Goal: Task Accomplishment & Management: Manage account settings

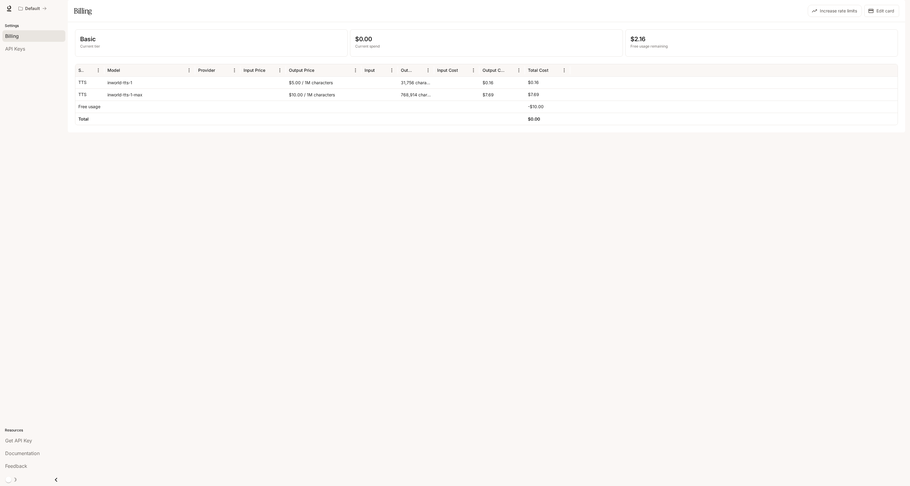
click at [490, 100] on div "$7.69" at bounding box center [502, 94] width 45 height 12
click at [147, 100] on div "inworld-tts-1-max" at bounding box center [149, 94] width 91 height 12
click at [410, 100] on div "768,914 characters" at bounding box center [416, 94] width 36 height 12
click at [389, 74] on div "Basic Current tier $0.00 Current spend $2.16 Free usage remaining Service Model…" at bounding box center [486, 77] width 823 height 96
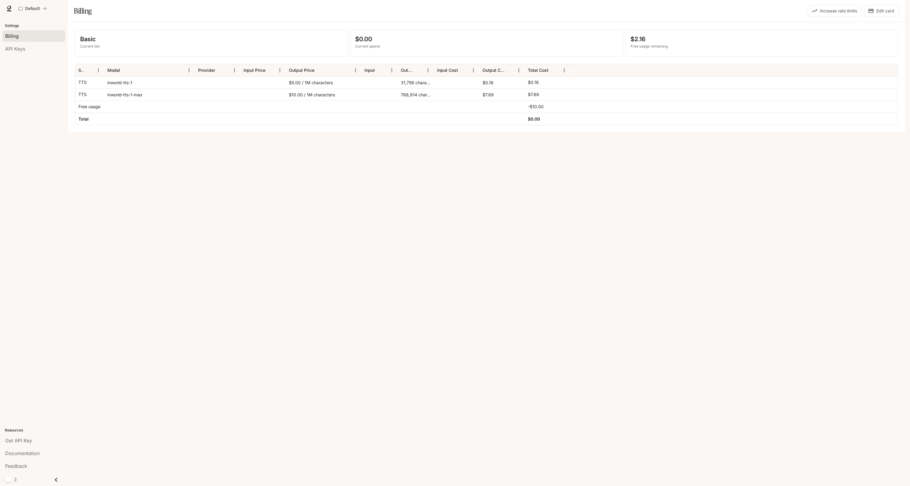
click at [375, 49] on p "Current spend" at bounding box center [486, 46] width 262 height 5
click at [186, 56] on div "Basic Current tier" at bounding box center [211, 43] width 272 height 27
click at [649, 49] on p "Free usage remaining" at bounding box center [762, 46] width 262 height 5
click at [419, 100] on div "768,914 characters" at bounding box center [416, 94] width 36 height 12
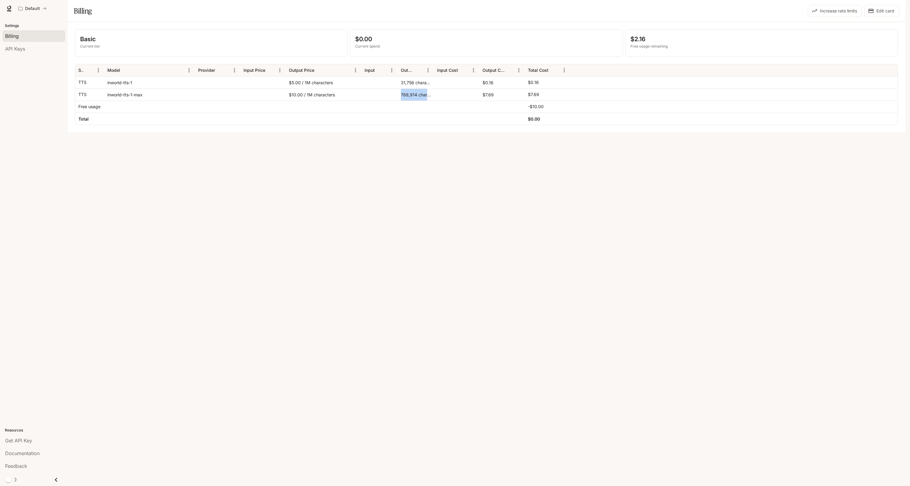
click at [419, 100] on div "768,914 characters" at bounding box center [416, 94] width 36 height 12
click at [536, 97] on p "$7.69" at bounding box center [533, 94] width 11 height 6
click at [880, 17] on button "Edit card" at bounding box center [882, 11] width 35 height 12
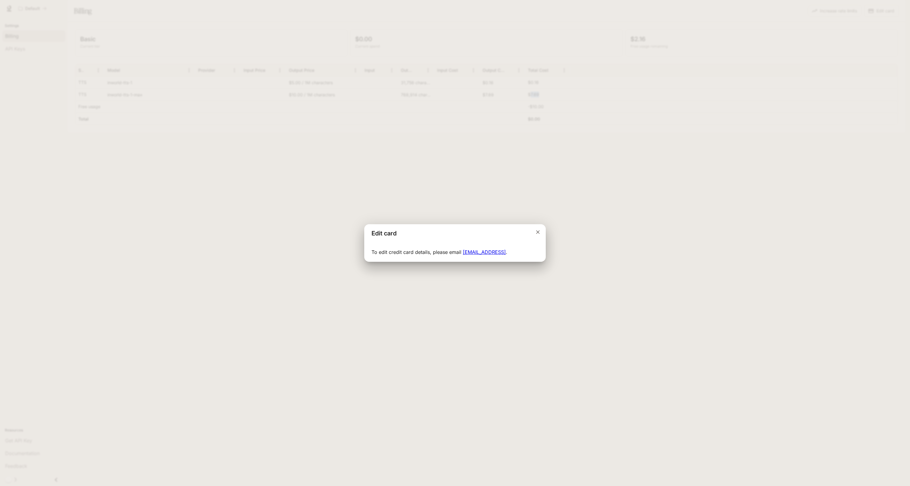
click at [537, 233] on icon "Close dialog" at bounding box center [538, 232] width 4 height 4
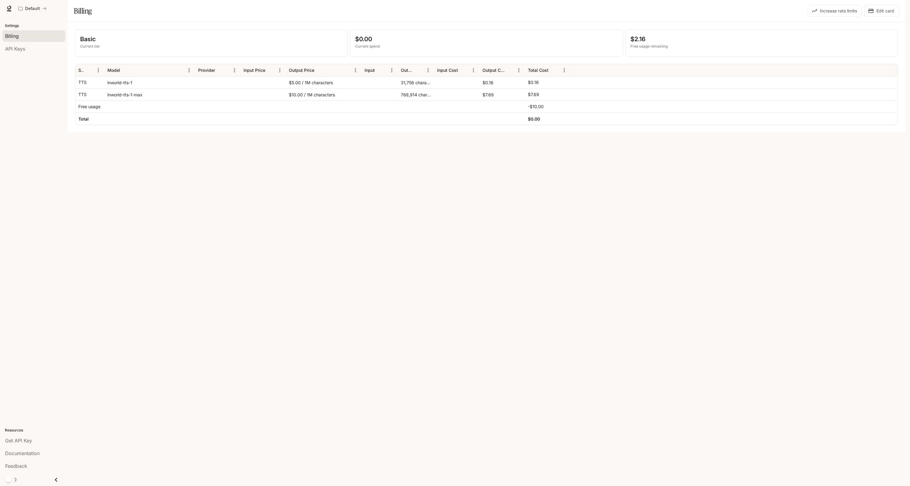
click at [640, 56] on div "$2.16 Free usage remaining" at bounding box center [762, 43] width 272 height 27
click at [647, 49] on p "Free usage remaining" at bounding box center [762, 46] width 262 height 5
drag, startPoint x: 653, startPoint y: 54, endPoint x: 627, endPoint y: 54, distance: 25.7
click at [627, 54] on div "$2.16 Free usage remaining" at bounding box center [762, 43] width 272 height 27
click at [689, 44] on p "$2.16" at bounding box center [762, 39] width 262 height 9
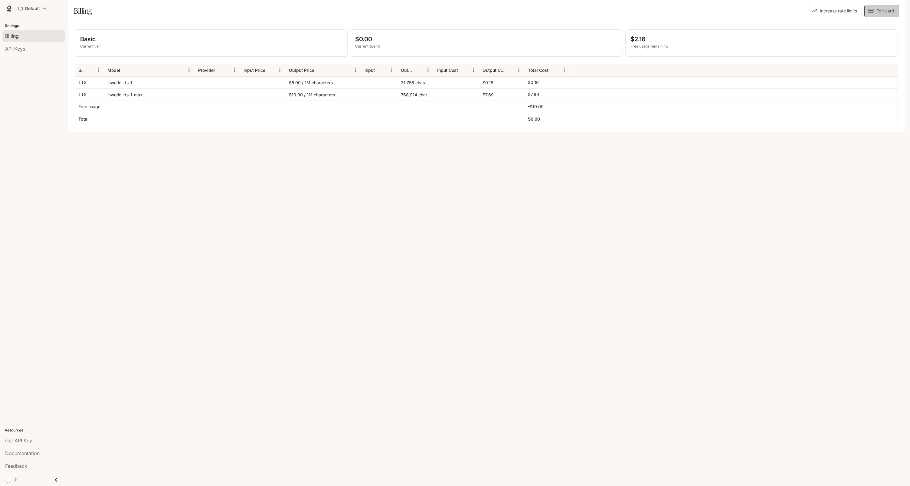
click at [882, 17] on button "Edit card" at bounding box center [882, 11] width 35 height 12
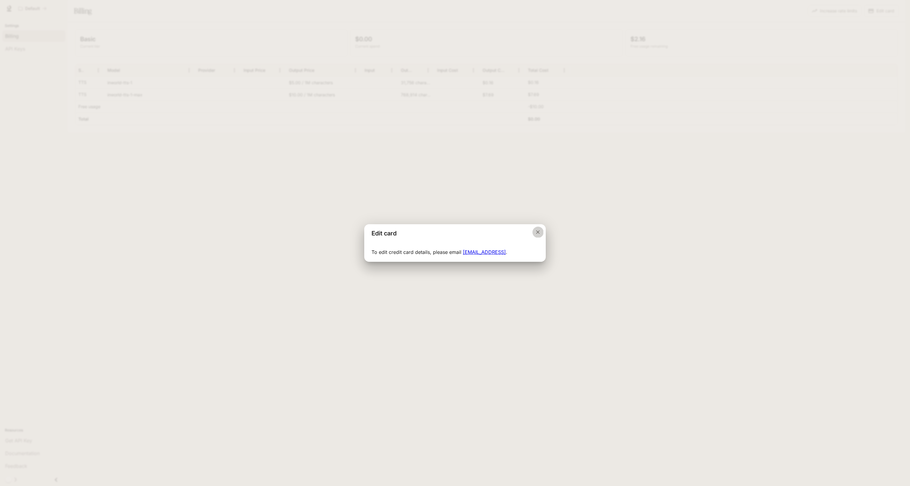
click at [539, 231] on icon "Close dialog" at bounding box center [538, 232] width 4 height 4
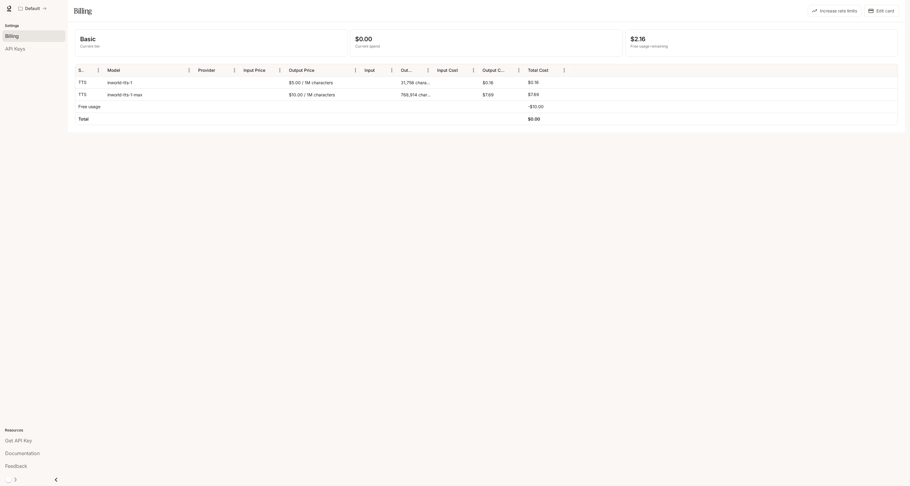
click at [897, 12] on img "button" at bounding box center [897, 8] width 8 height 8
click at [853, 48] on span "Billing" at bounding box center [859, 51] width 78 height 6
click at [774, 140] on div at bounding box center [455, 243] width 910 height 486
click at [888, 17] on button "Edit card" at bounding box center [882, 11] width 35 height 12
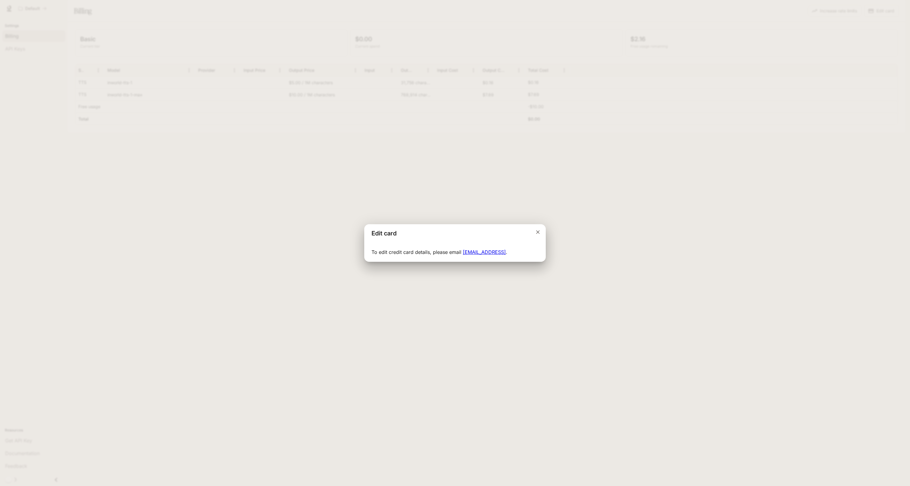
click at [545, 230] on div "Edit card" at bounding box center [455, 233] width 182 height 18
click at [536, 232] on icon "Close dialog" at bounding box center [538, 232] width 6 height 6
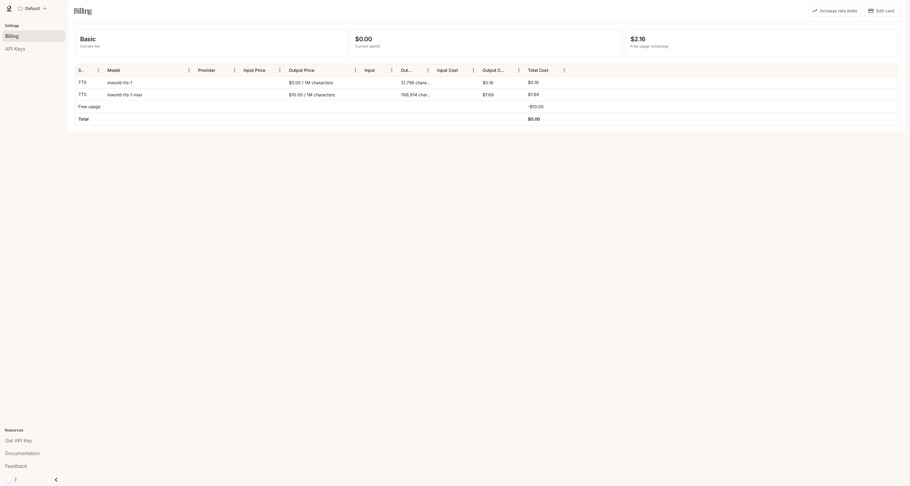
click at [354, 132] on div "Basic Current tier $0.00 Current spend $2.16 Free usage remaining Service Model…" at bounding box center [487, 77] width 838 height 110
click at [80, 53] on div "Basic Current tier" at bounding box center [211, 43] width 272 height 27
click at [28, 50] on div "API Keys" at bounding box center [34, 48] width 58 height 7
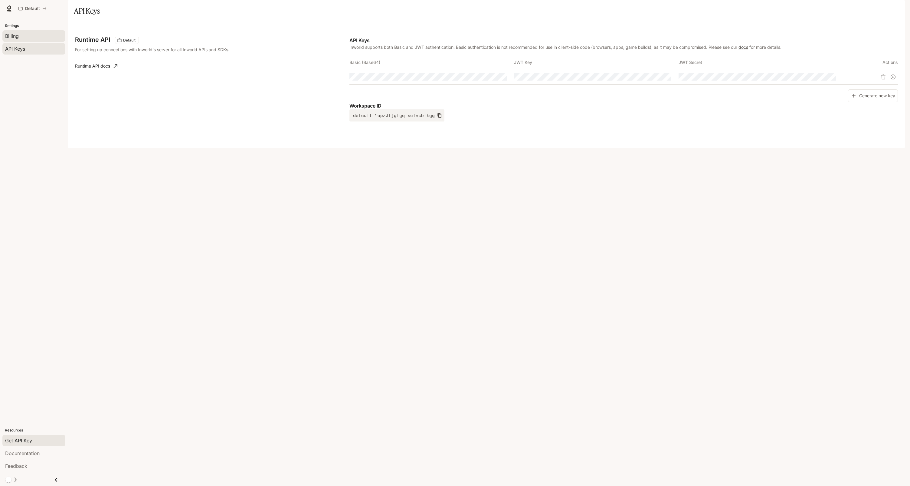
click at [34, 35] on div "Billing" at bounding box center [34, 35] width 58 height 7
